Goal: Contribute content

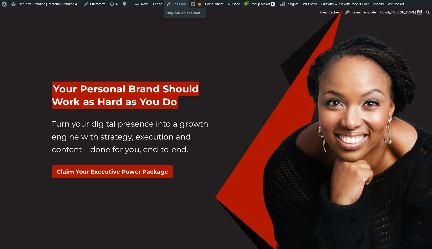
click at [189, 3] on link "Edit Page" at bounding box center [176, 4] width 24 height 8
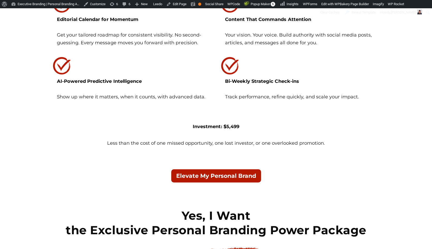
scroll to position [1271, 0]
